Goal: Find specific fact: Find specific fact

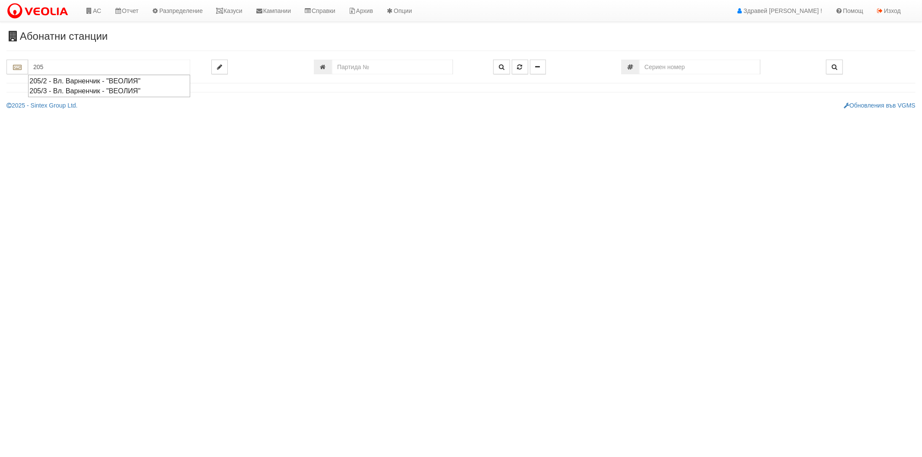
click at [85, 90] on div "205/3 - Вл. Варненчик - "ВЕОЛИЯ"" at bounding box center [109, 91] width 160 height 10
type input "205/3 - Вл. Варненчик - "ВЕОЛИЯ""
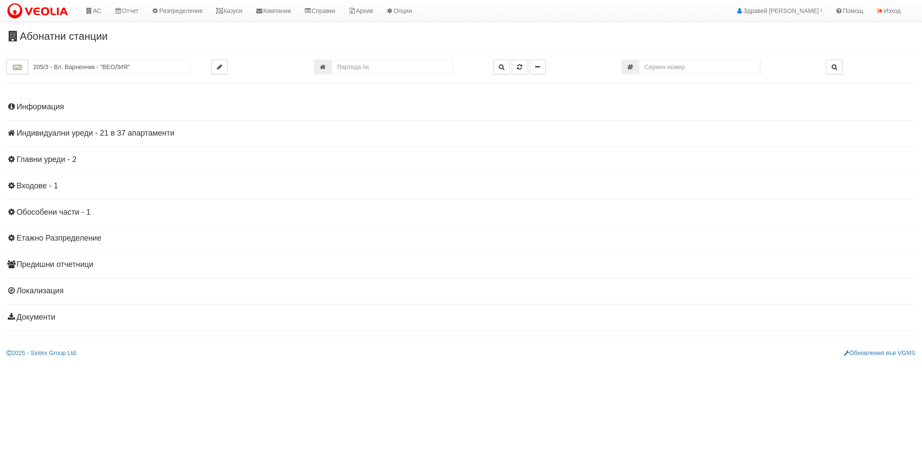
click at [46, 133] on h4 "Индивидуални уреди - 21 в 37 апартаменти" at bounding box center [460, 133] width 909 height 9
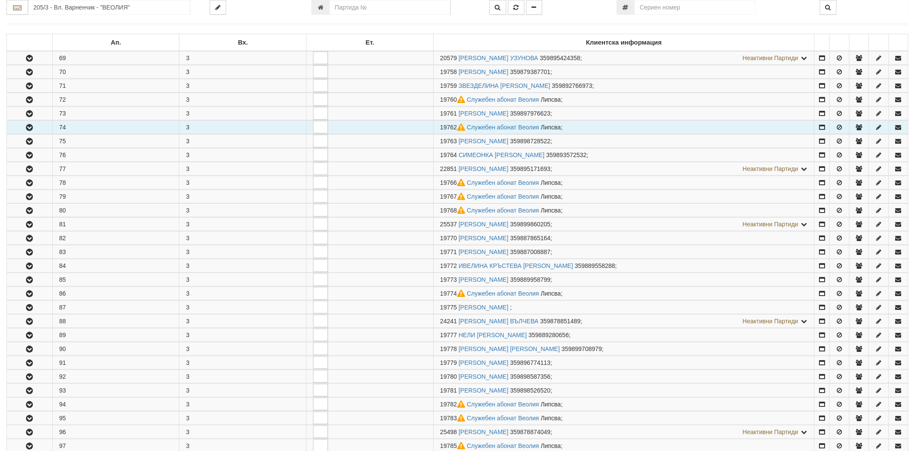
scroll to position [144, 0]
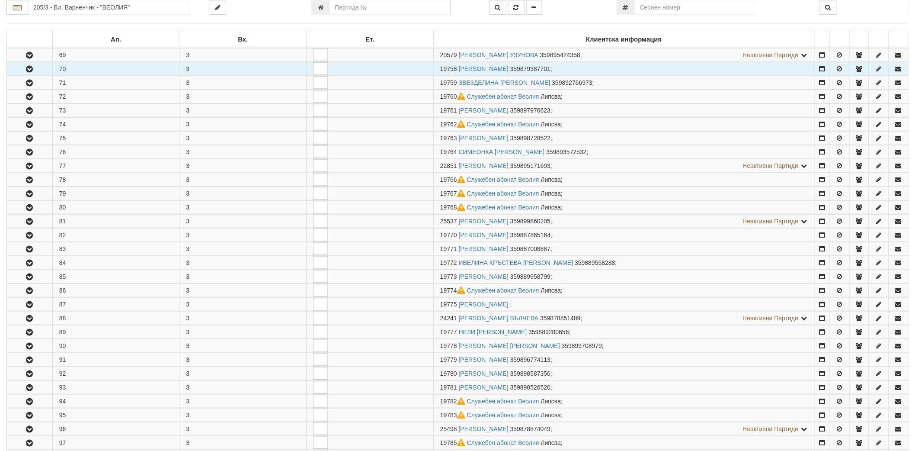
click at [31, 67] on icon "button" at bounding box center [29, 69] width 10 height 6
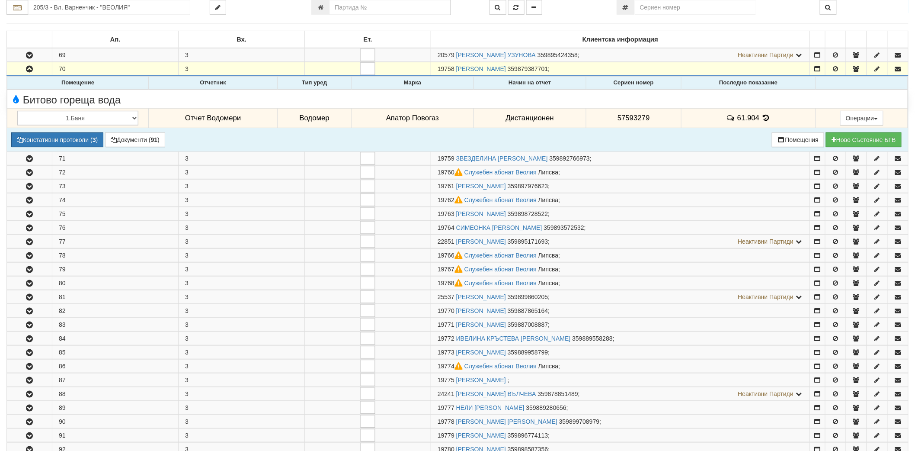
click at [767, 117] on icon at bounding box center [766, 117] width 10 height 7
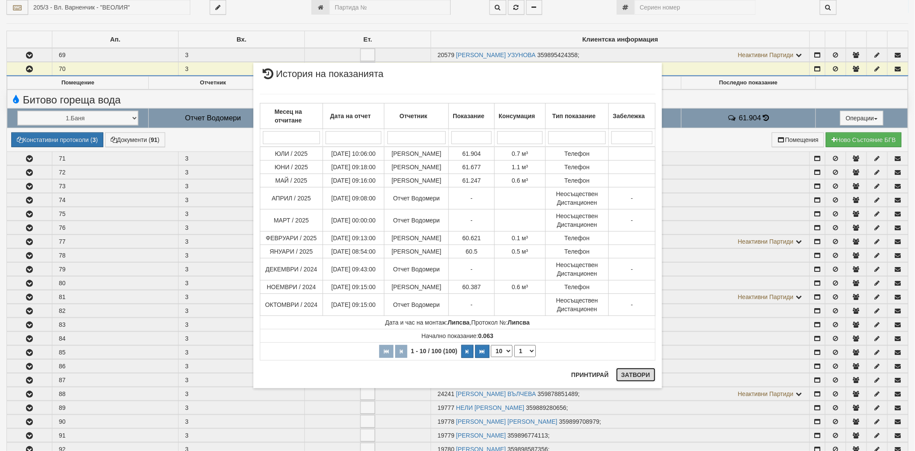
click at [637, 375] on button "Затвори" at bounding box center [635, 375] width 39 height 14
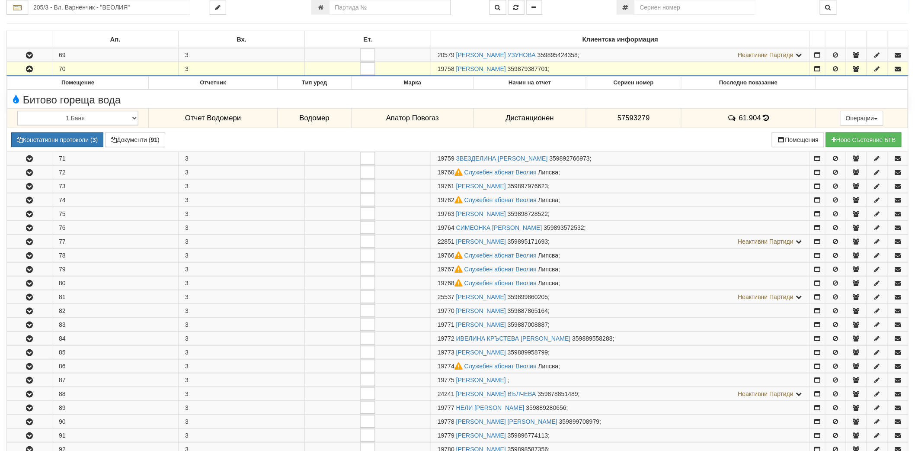
drag, startPoint x: 438, startPoint y: 69, endPoint x: 454, endPoint y: 70, distance: 16.5
click at [454, 70] on td "19758 [PERSON_NAME] 359879387701 ;" at bounding box center [620, 69] width 379 height 14
copy span "19758"
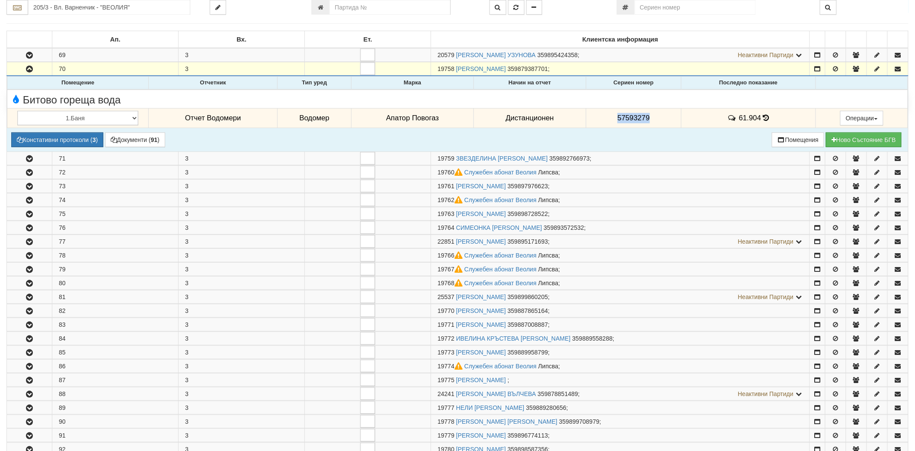
drag, startPoint x: 606, startPoint y: 119, endPoint x: 648, endPoint y: 119, distance: 41.9
click at [648, 119] on td "57593279" at bounding box center [633, 118] width 95 height 20
copy span "57593279"
